Goal: Navigation & Orientation: Find specific page/section

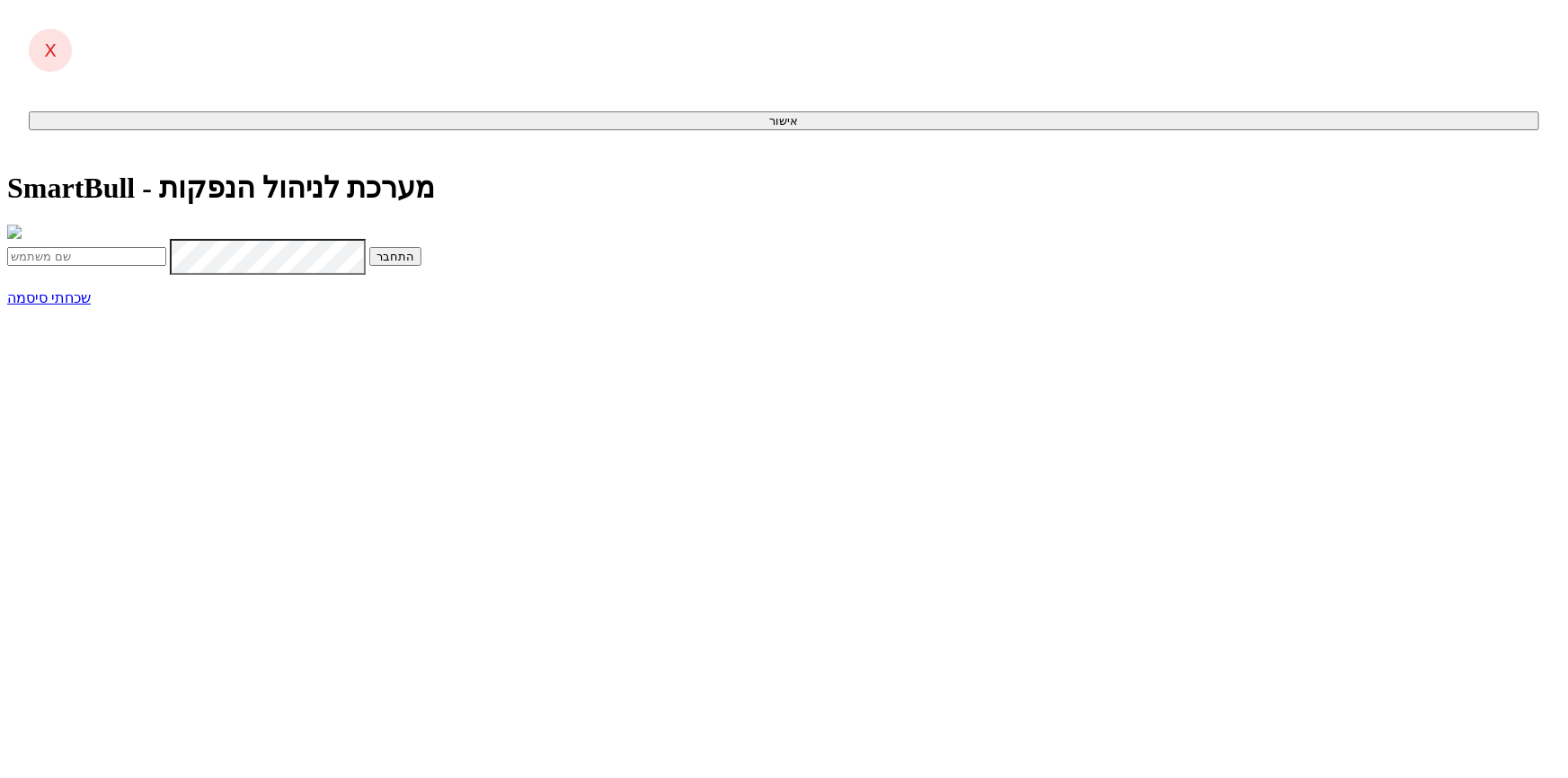
type input "[EMAIL_ADDRESS][DOMAIN_NAME]"
click at [422, 266] on button "התחבר" at bounding box center [395, 256] width 53 height 19
type input "819418"
click at [222, 304] on button "התחבר" at bounding box center [196, 294] width 53 height 19
